Goal: Navigation & Orientation: Find specific page/section

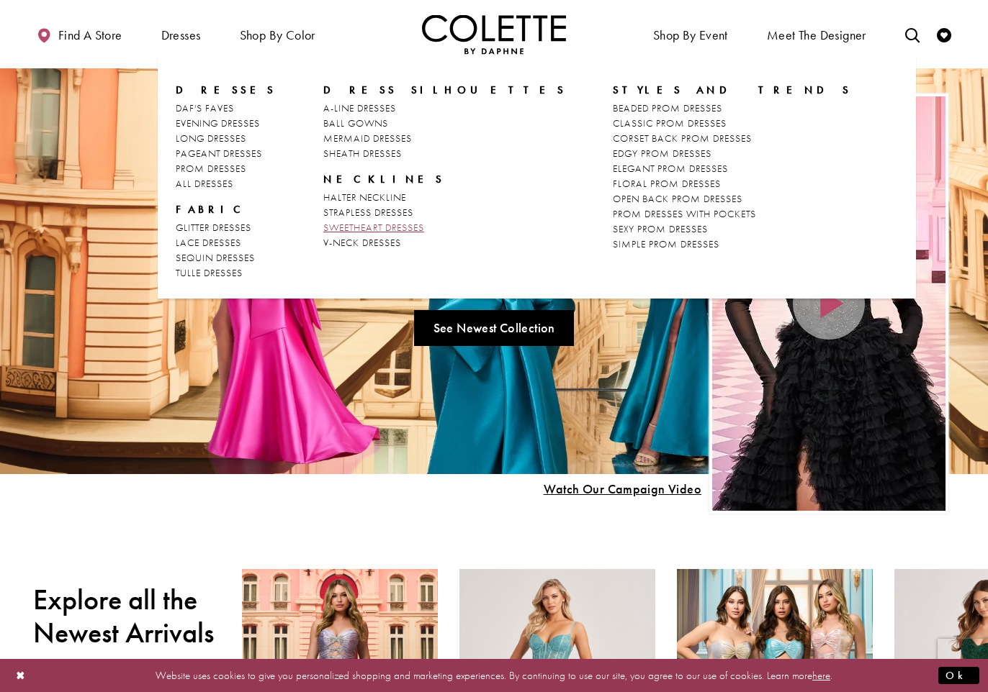
click at [364, 226] on span "SWEETHEART DRESSES" at bounding box center [373, 227] width 101 height 13
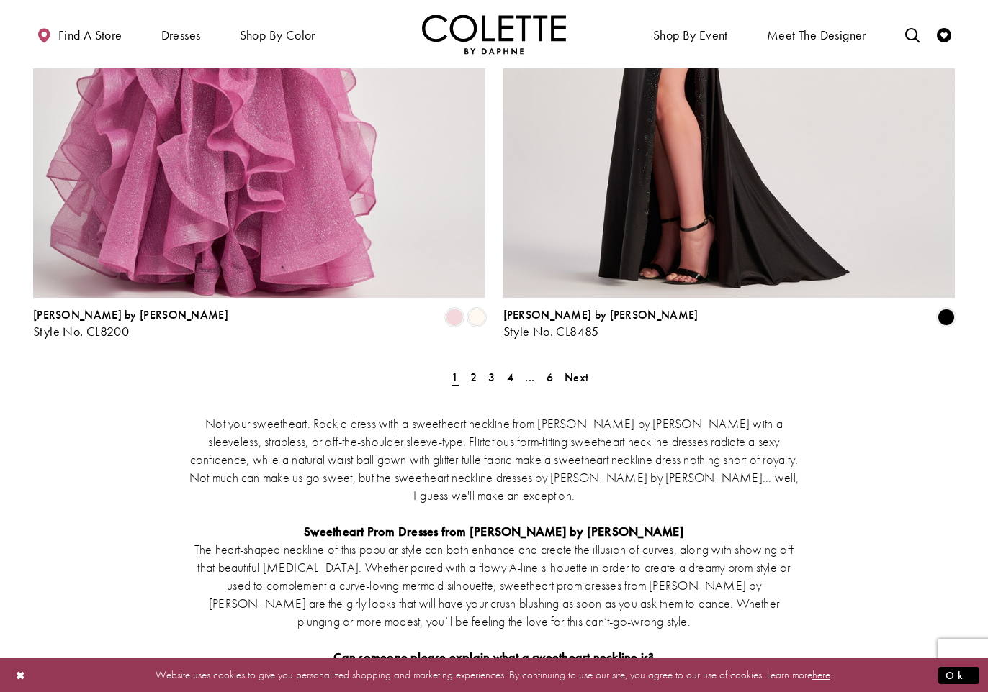
scroll to position [2665, 0]
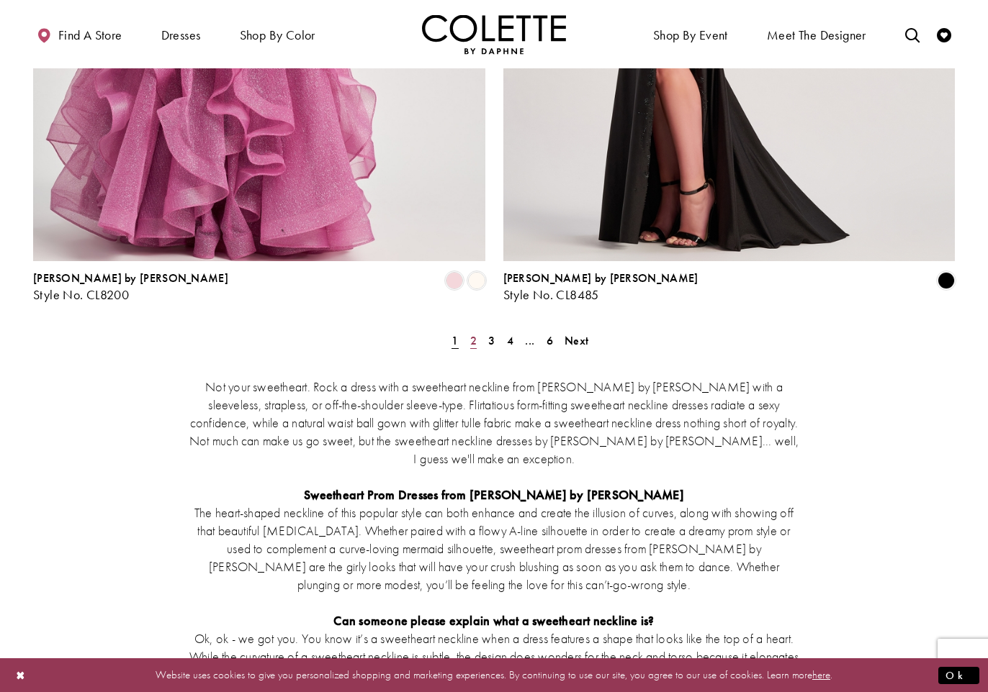
click at [475, 333] on span "2" at bounding box center [473, 340] width 6 height 15
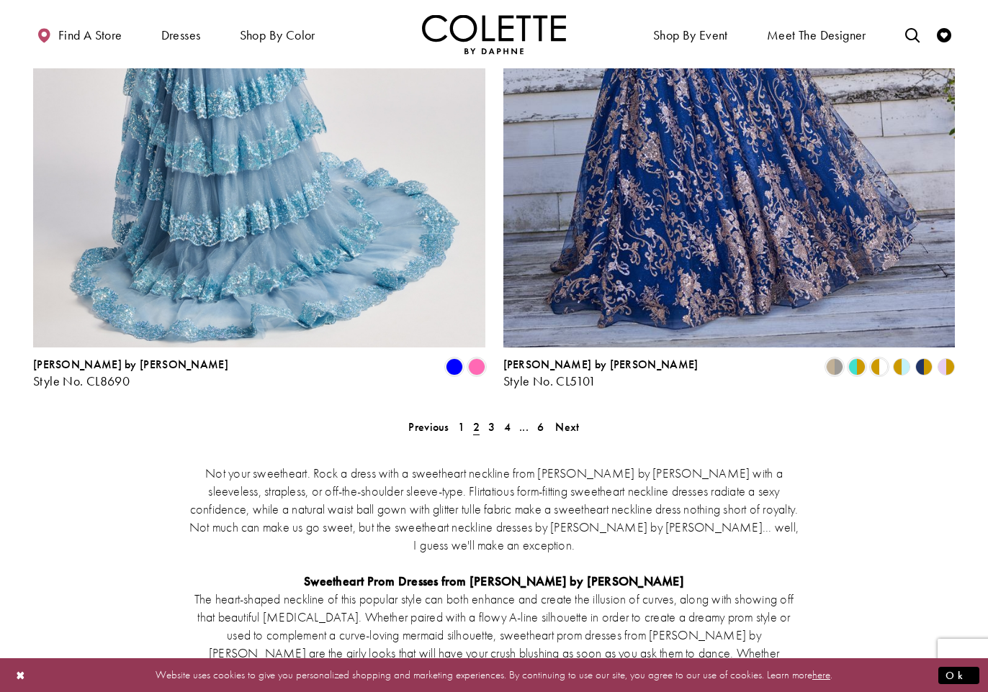
scroll to position [2595, 0]
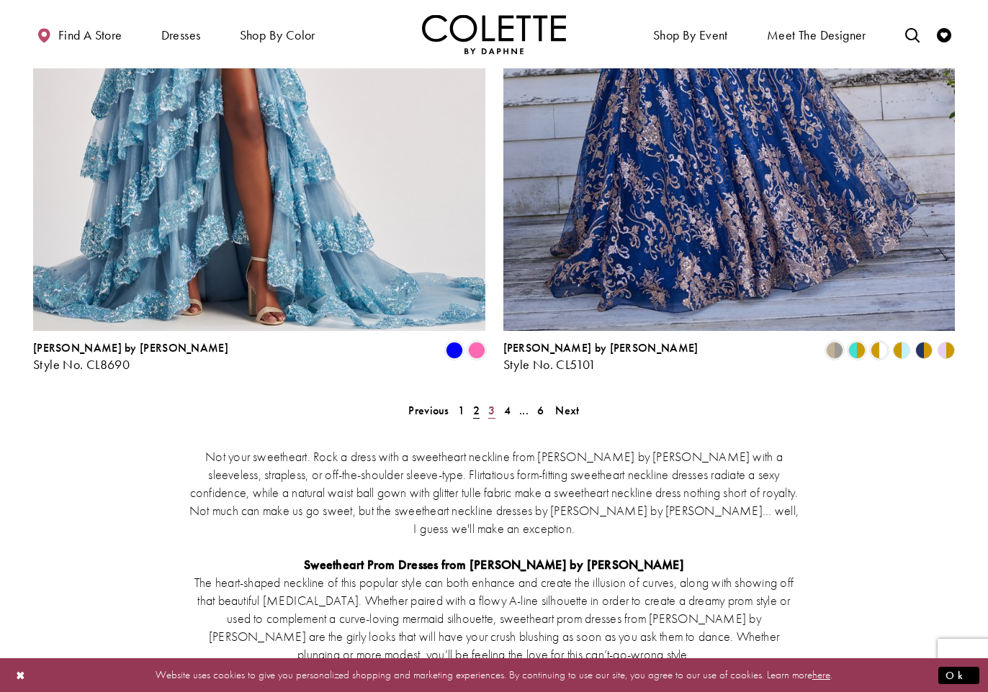
click at [495, 403] on span "3" at bounding box center [491, 410] width 6 height 15
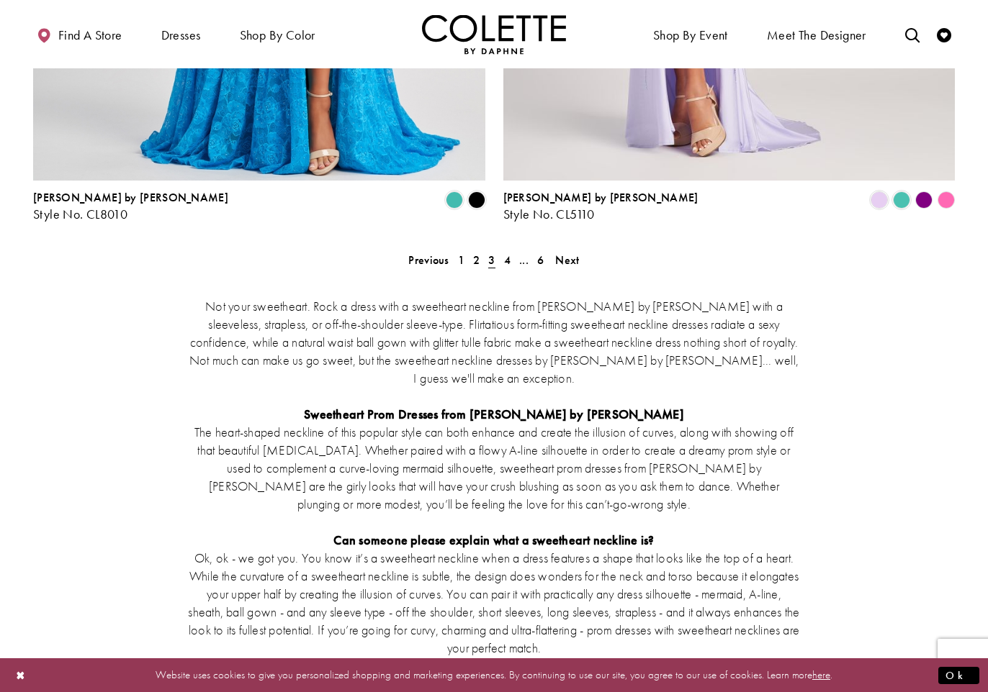
scroll to position [2750, 0]
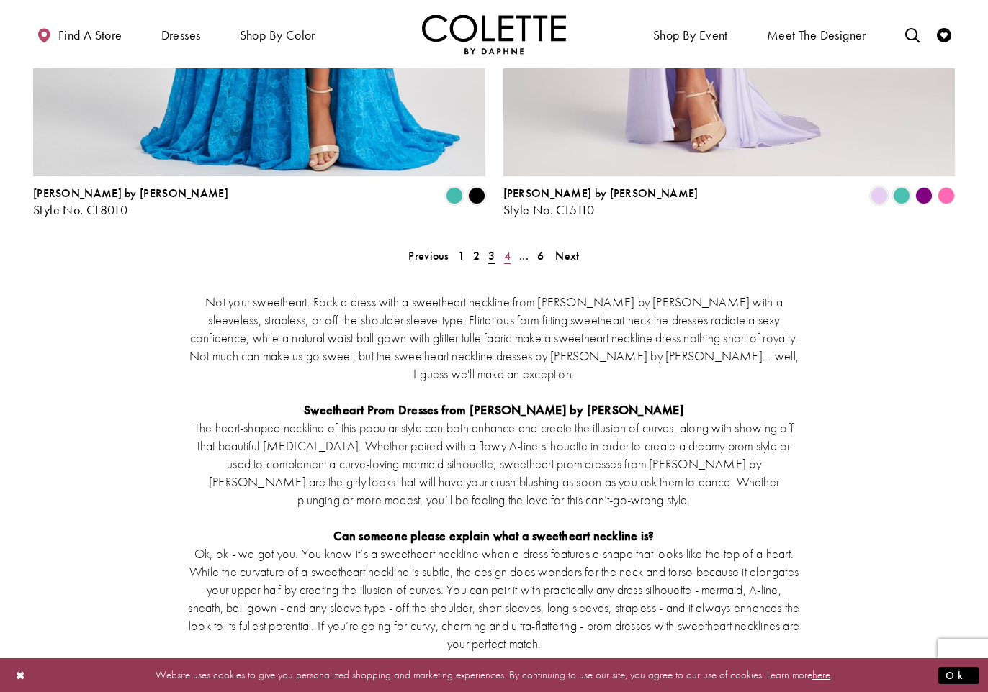
click at [505, 248] on span "4" at bounding box center [507, 255] width 6 height 15
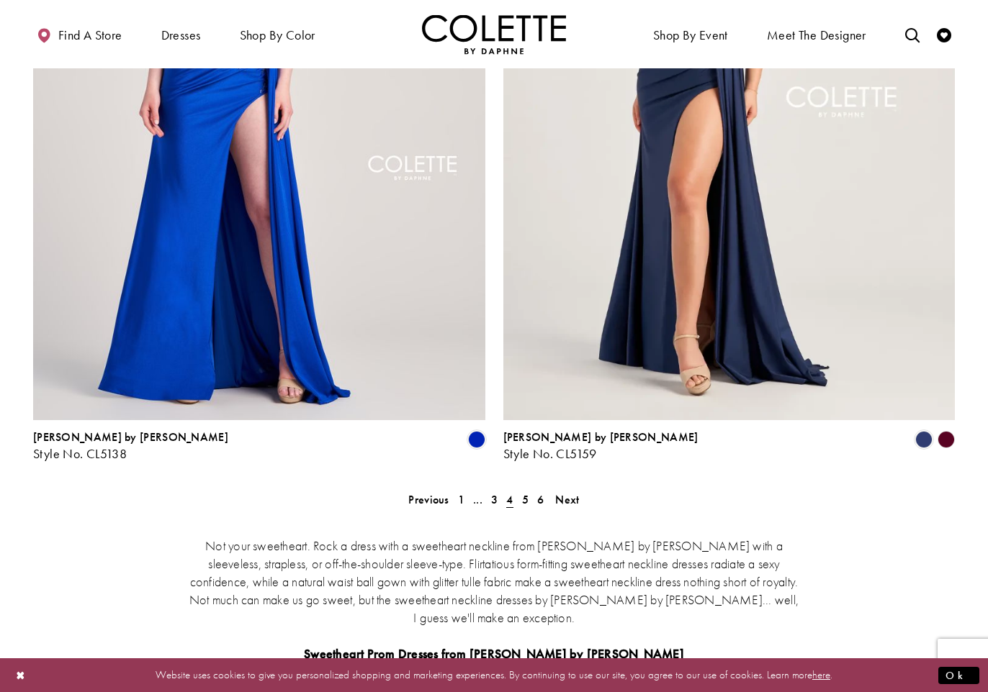
scroll to position [2509, 0]
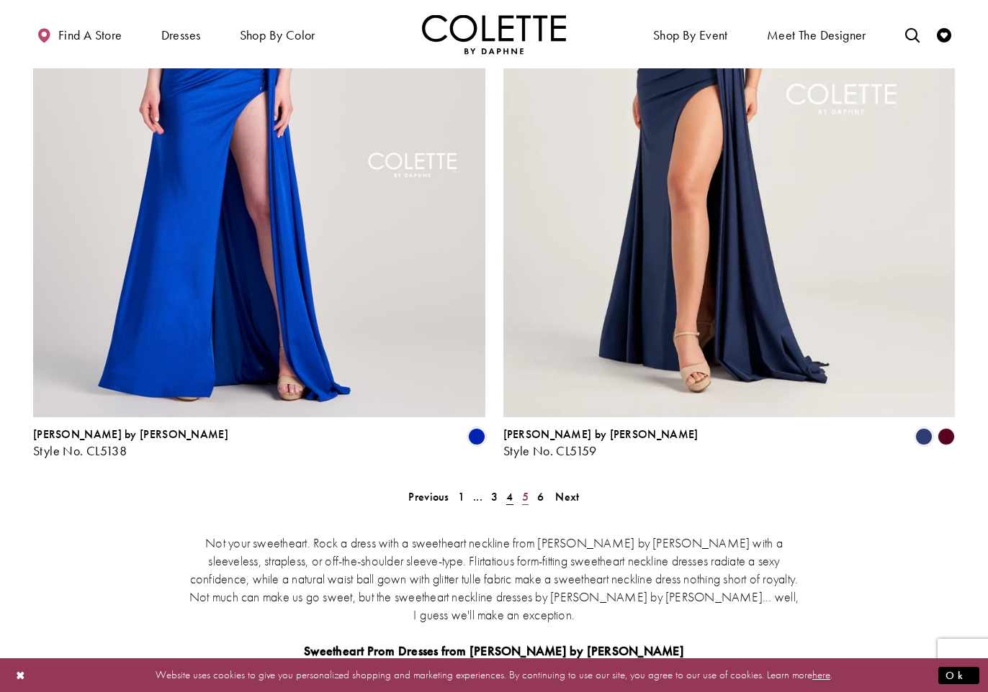
click at [527, 489] on span "5" at bounding box center [525, 496] width 6 height 15
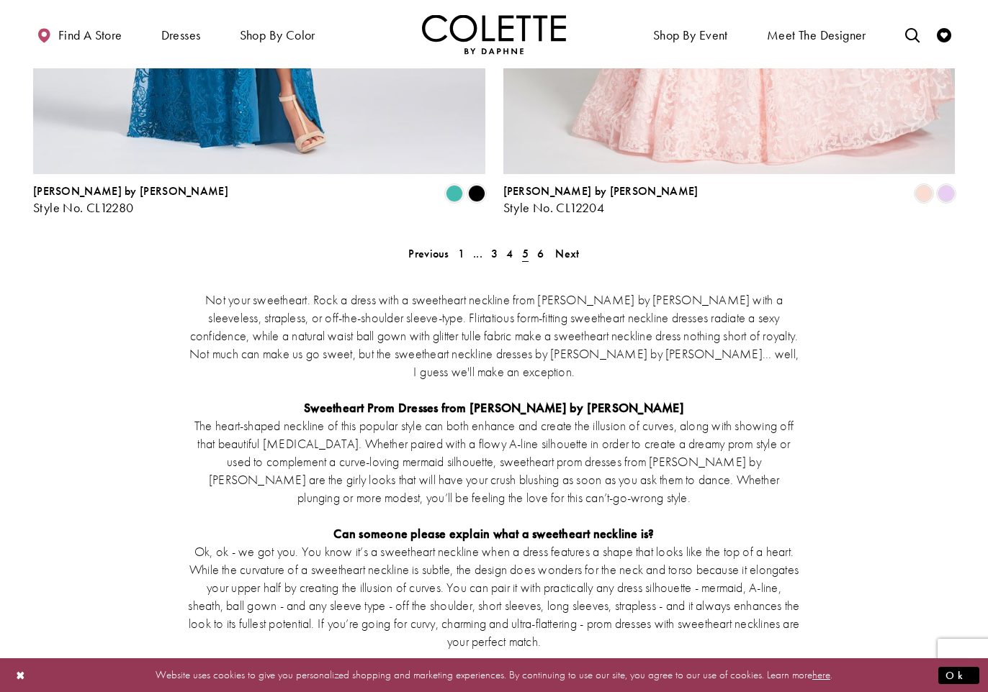
scroll to position [2683, 0]
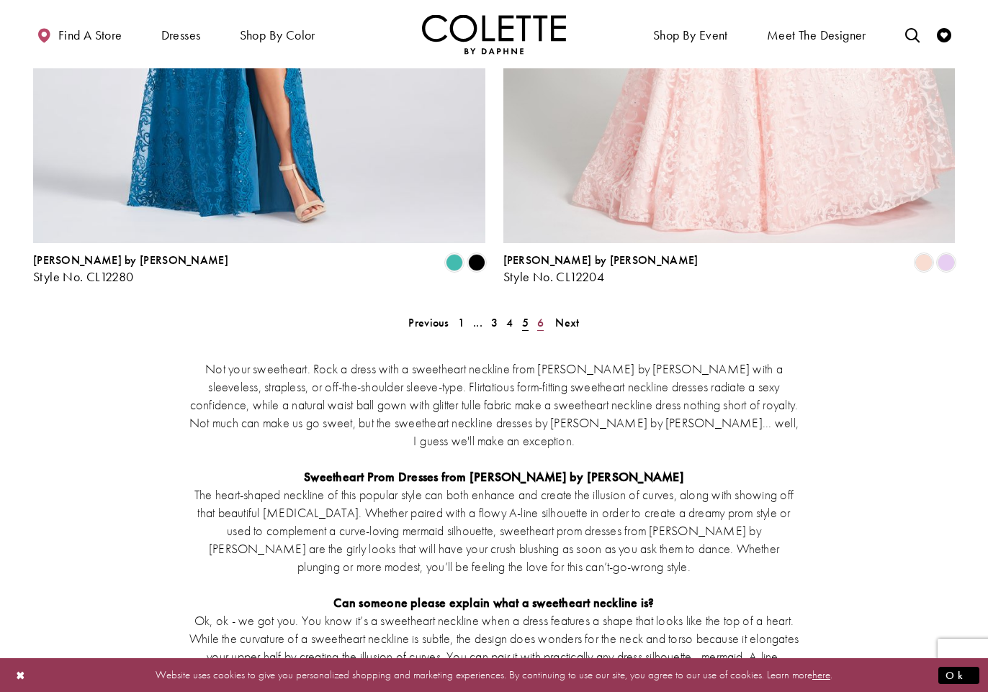
click at [539, 315] on span "6" at bounding box center [540, 322] width 6 height 15
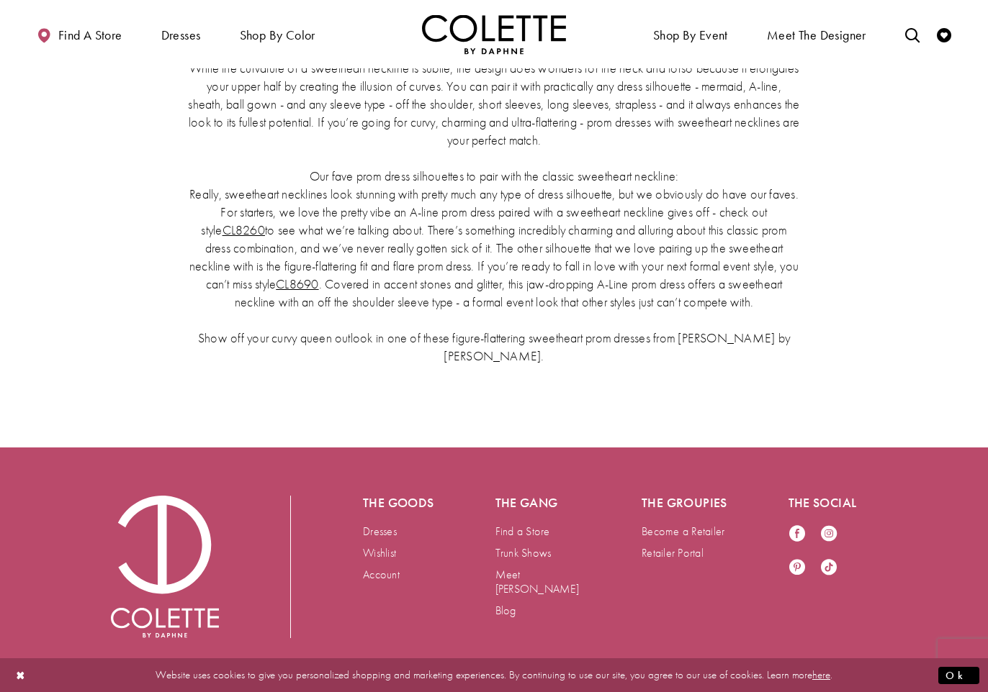
scroll to position [2344, 0]
